Goal: Contribute content

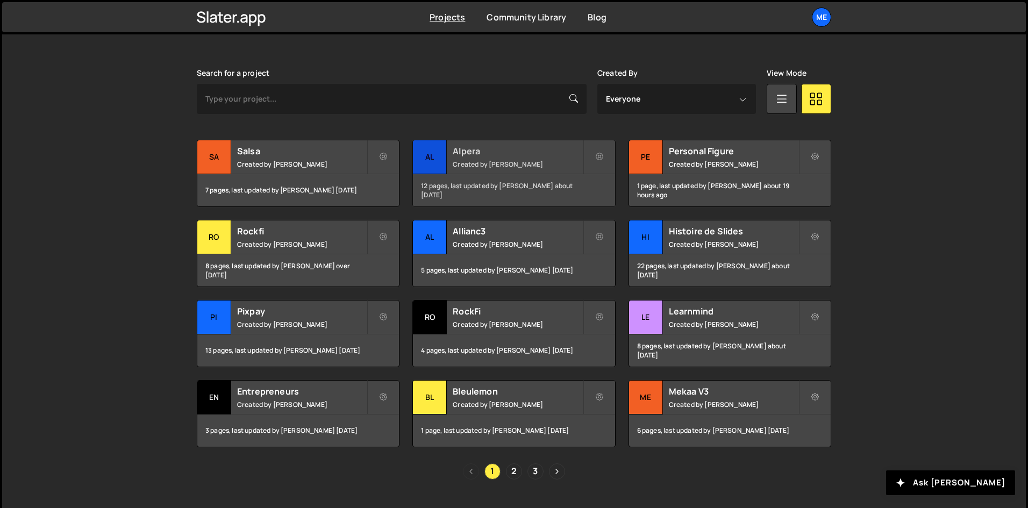
scroll to position [318, 0]
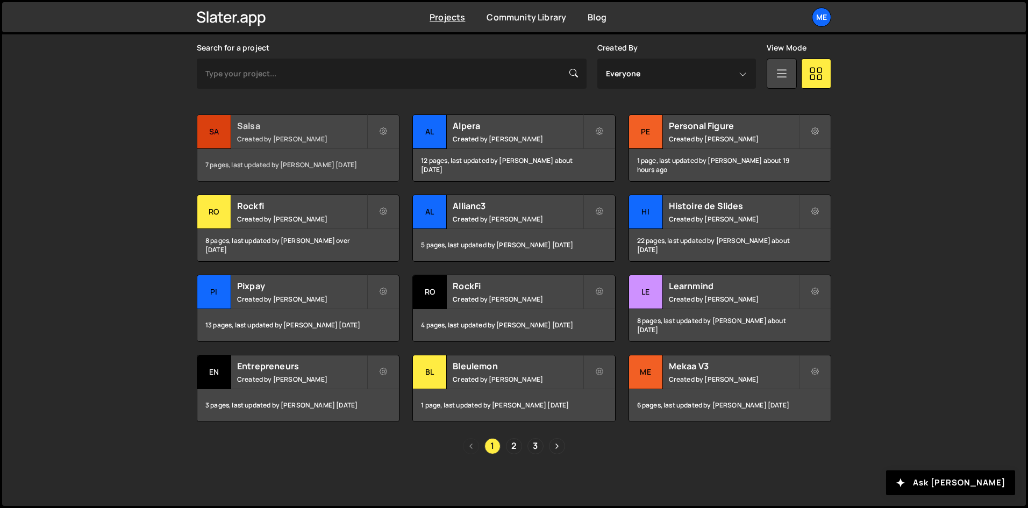
click at [297, 118] on div "Salsa Created by Alex Teillet" at bounding box center [298, 131] width 202 height 33
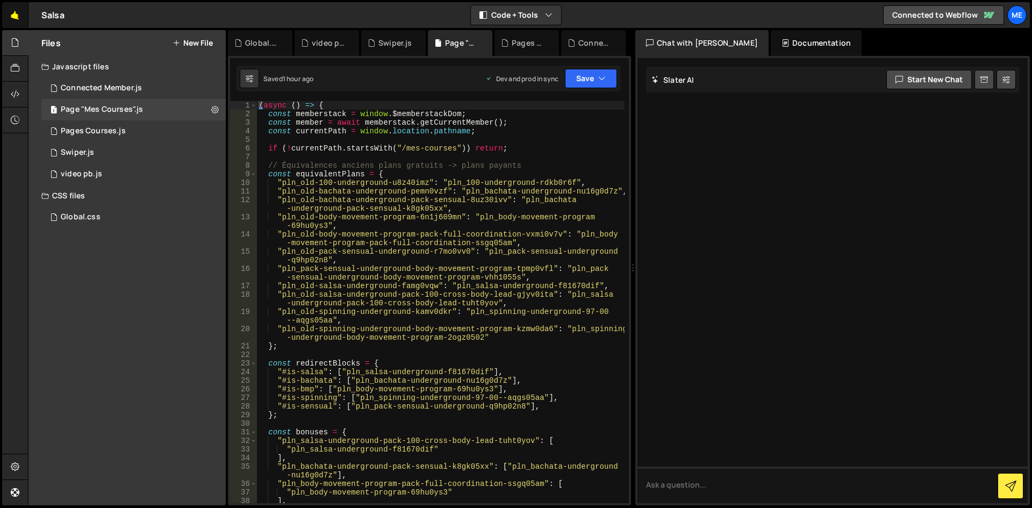
click at [13, 11] on link "🤙" at bounding box center [15, 15] width 26 height 26
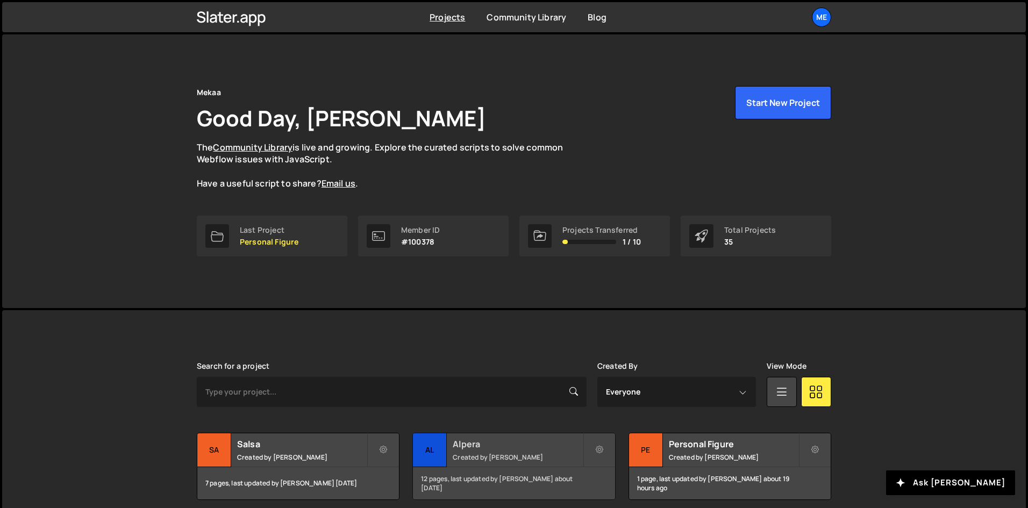
click at [487, 441] on h2 "Alpera" at bounding box center [518, 444] width 130 height 12
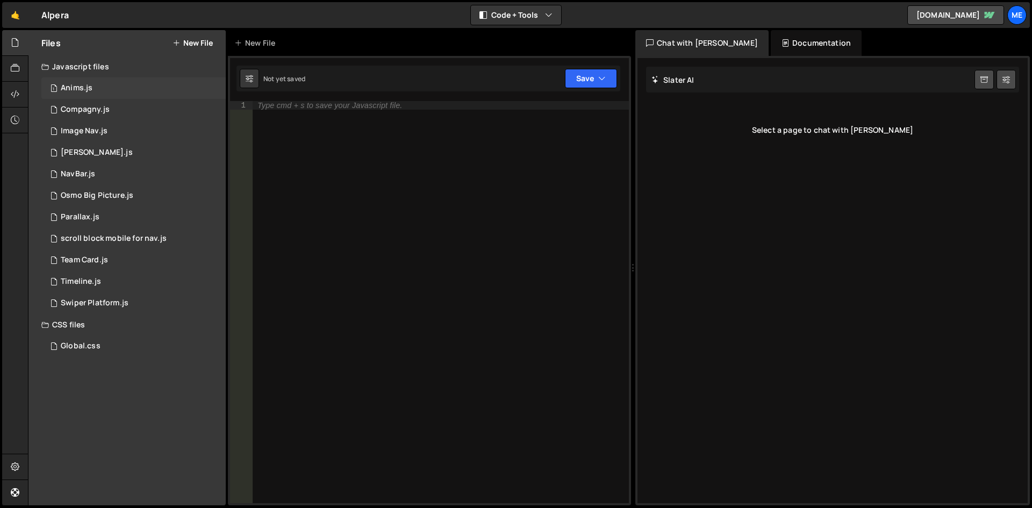
click at [116, 84] on div "1 Anims.js 0" at bounding box center [133, 87] width 184 height 21
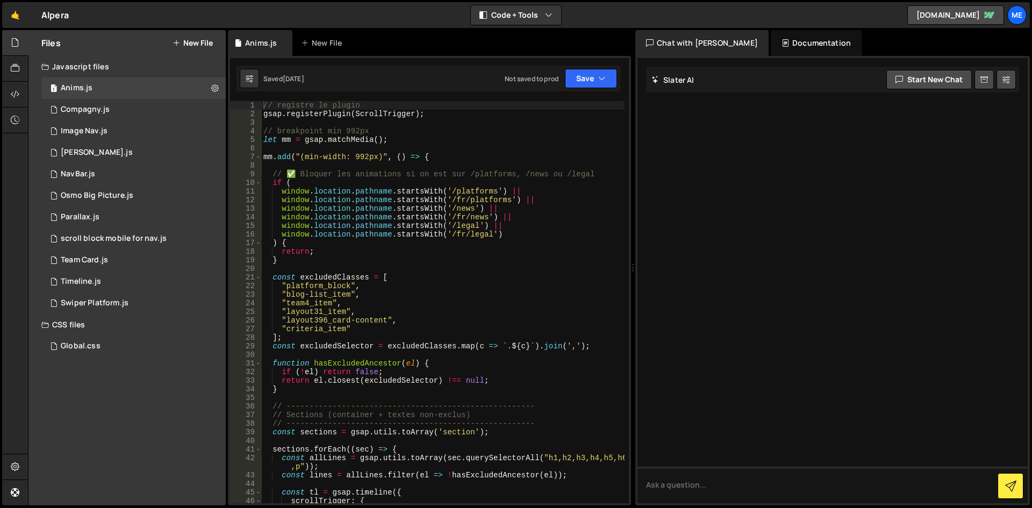
click at [519, 200] on div "// registre le plugin gsap . registerPlugin ( ScrollTrigger ) ; // breakpoint m…" at bounding box center [442, 310] width 363 height 419
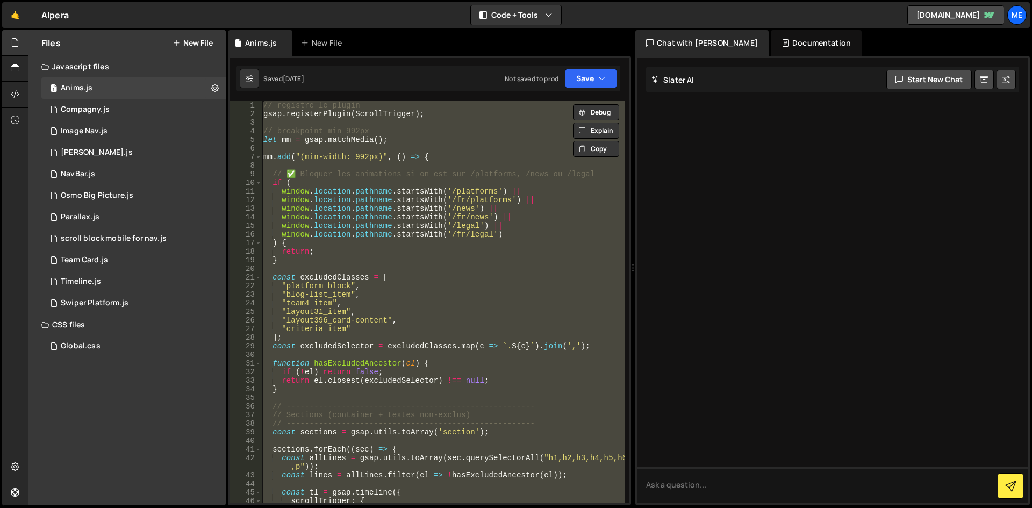
click at [524, 177] on div "// registre le plugin gsap . registerPlugin ( ScrollTrigger ) ; // breakpoint m…" at bounding box center [442, 302] width 363 height 402
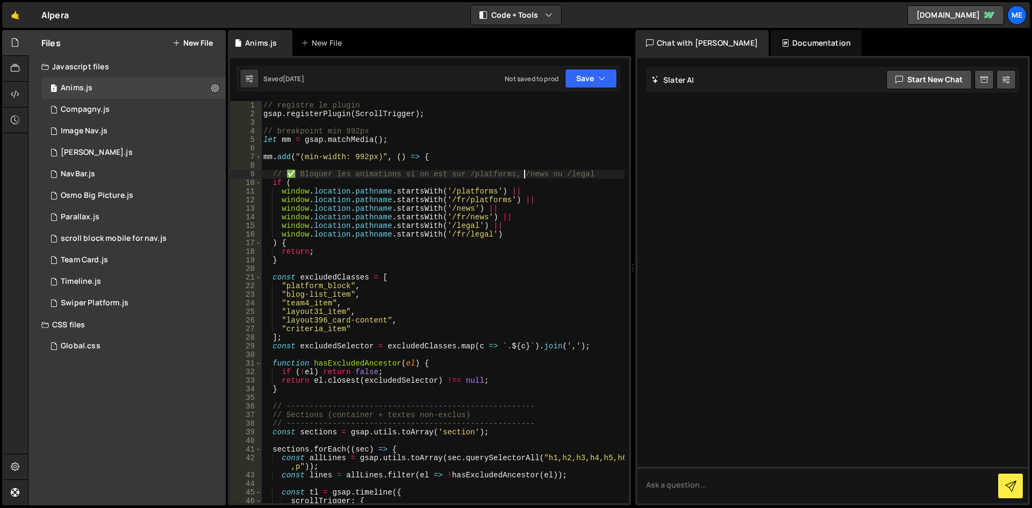
type textarea "});"
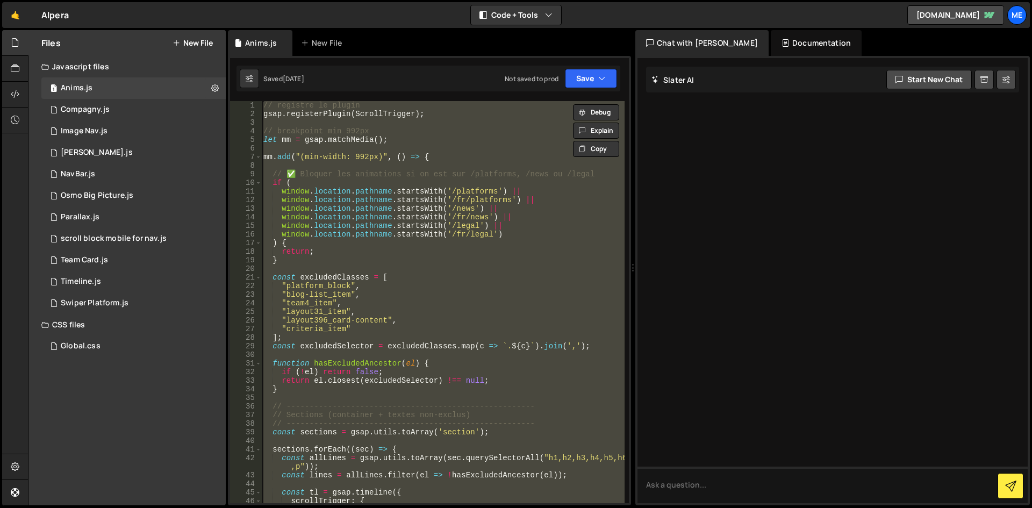
paste textarea
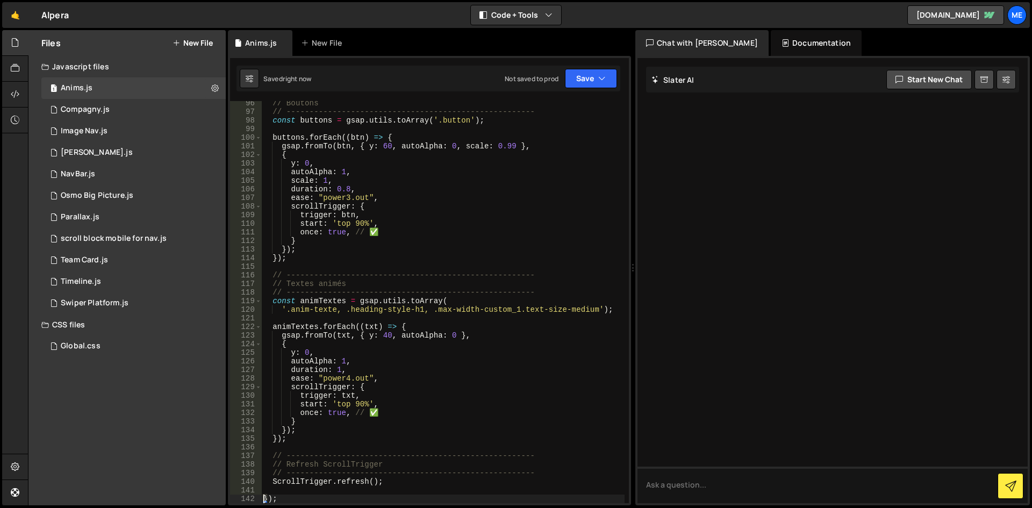
scroll to position [763, 0]
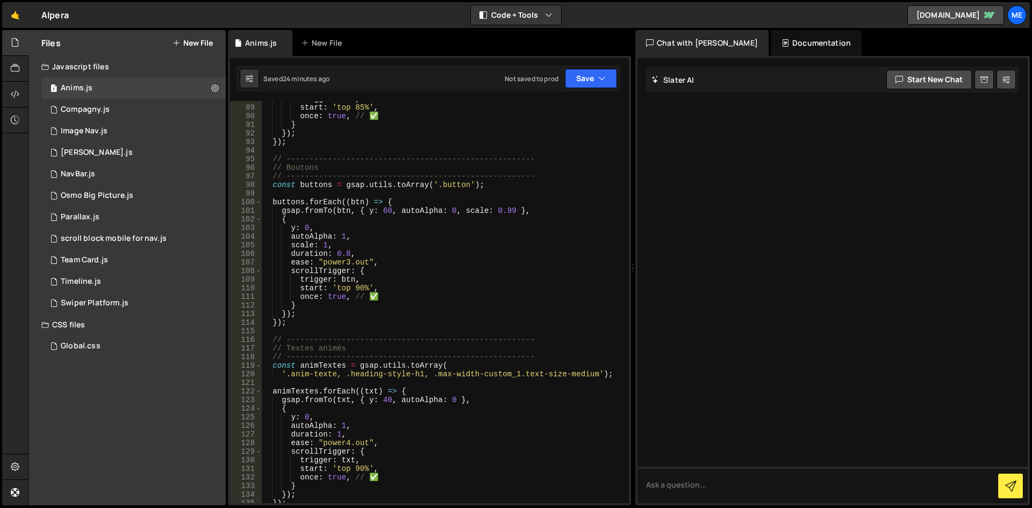
click at [605, 134] on div "trigger : div , start : 'top 85%' , once : true , // ✅ } }) ; }) ; // ---------…" at bounding box center [442, 304] width 363 height 419
type textarea "});"
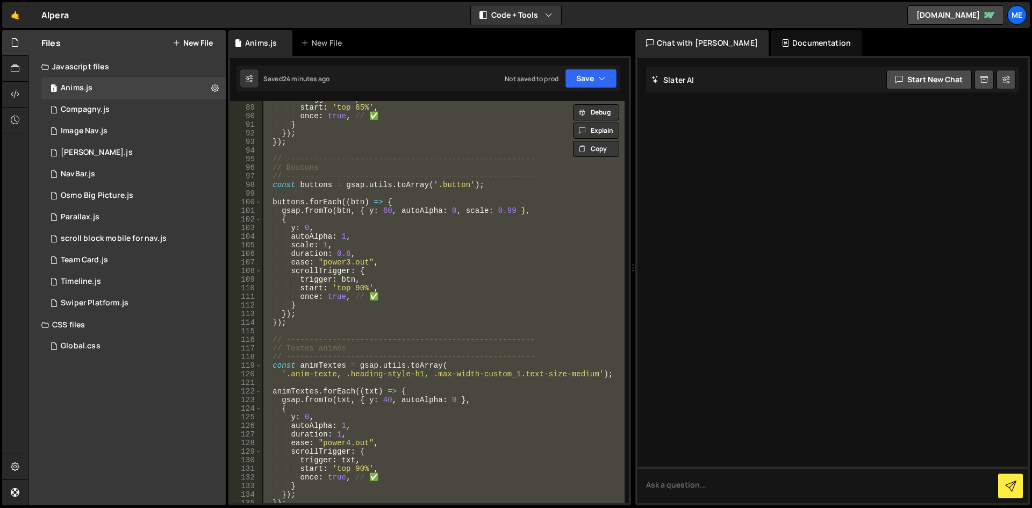
paste textarea
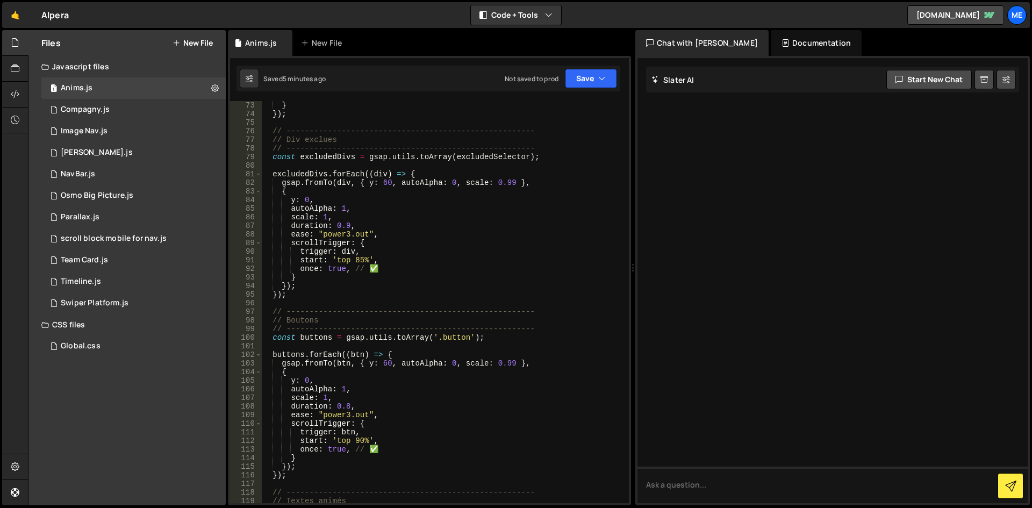
scroll to position [443, 0]
